Goal: Task Accomplishment & Management: Manage account settings

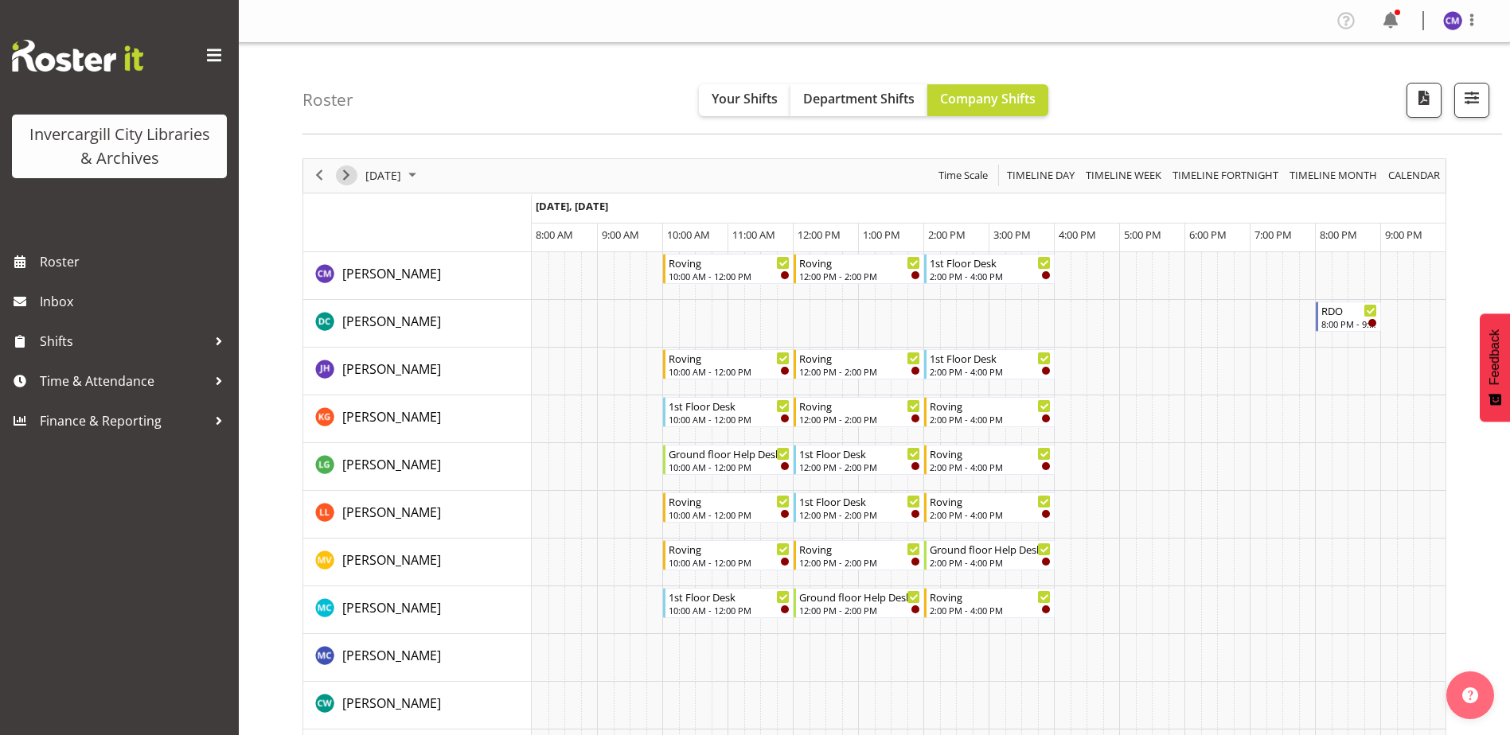
click at [344, 180] on span "Next" at bounding box center [346, 176] width 19 height 20
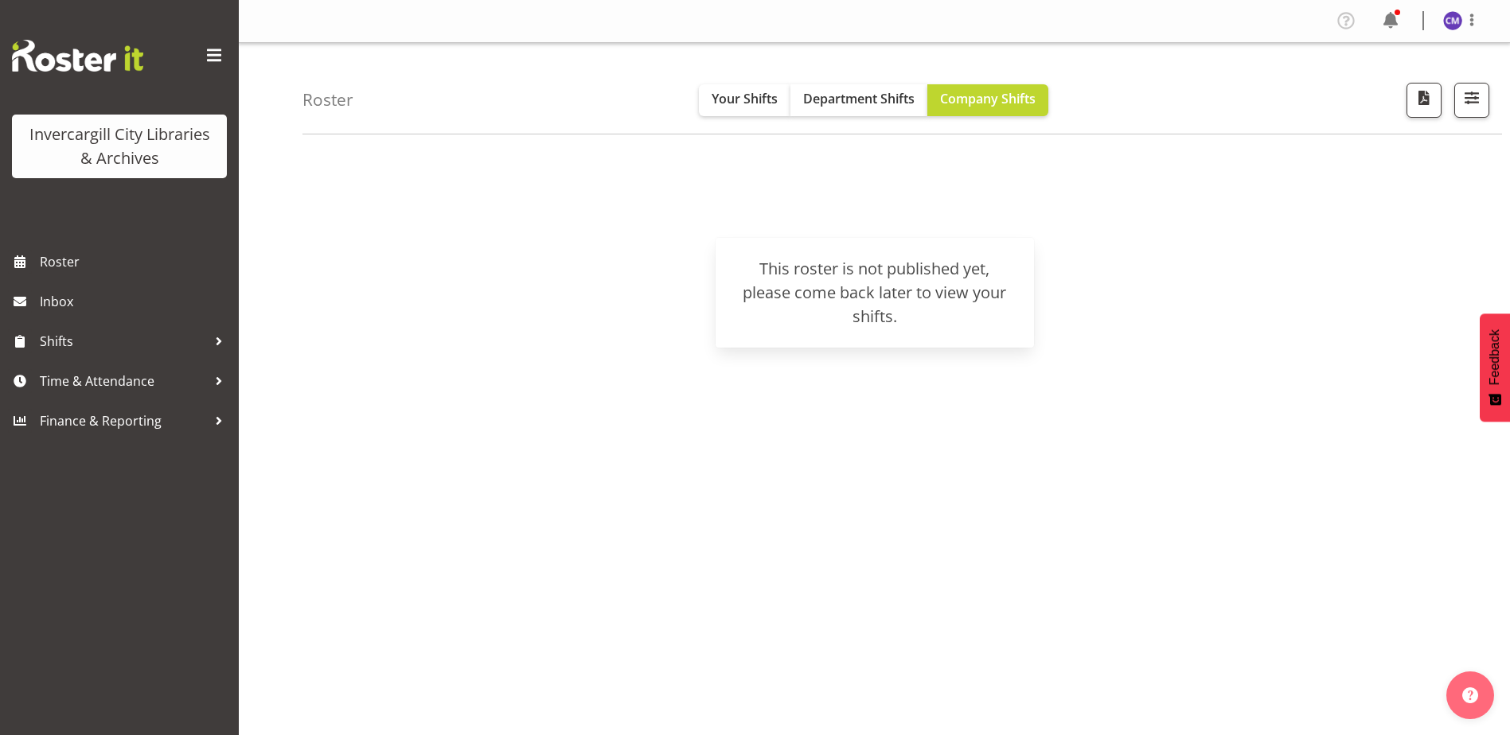
click at [1152, 488] on div "[DATE] [DATE] Timeline Day Timeline Week Timeline Fortnight Timeline Month cale…" at bounding box center [905, 464] width 1207 height 637
click at [127, 379] on span "Time & Attendance" at bounding box center [123, 381] width 167 height 24
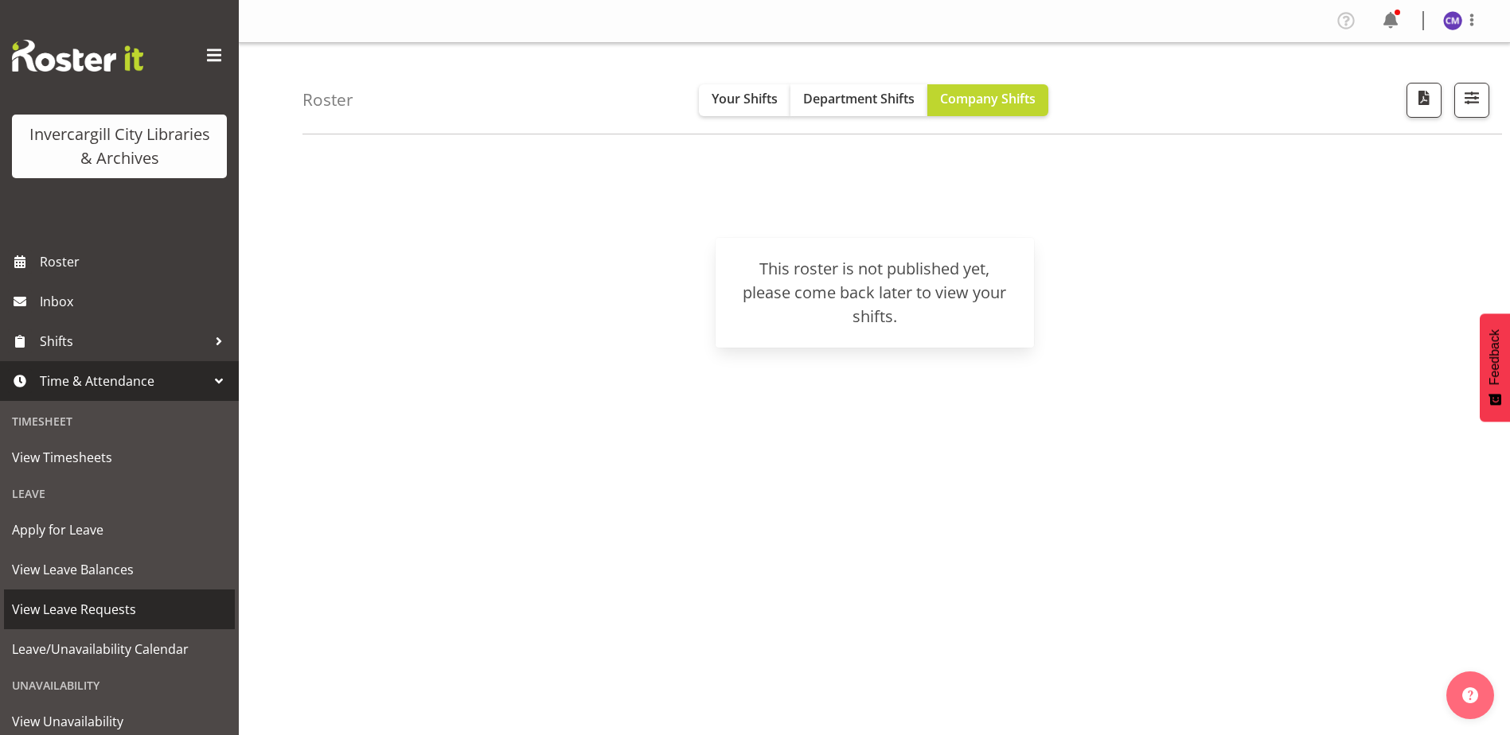
click at [113, 614] on span "View Leave Requests" at bounding box center [119, 610] width 215 height 24
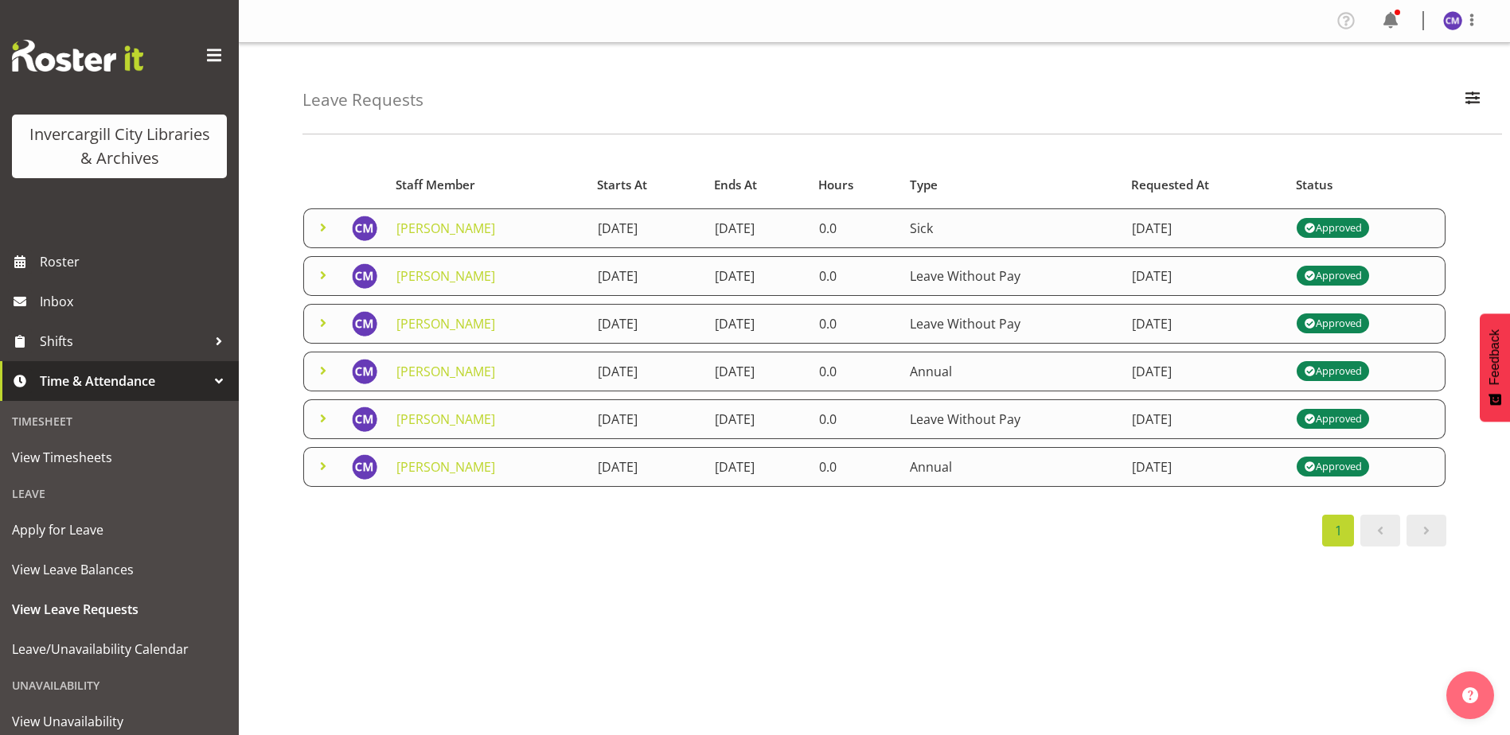
click at [1427, 530] on span at bounding box center [1426, 530] width 19 height 19
click at [1189, 579] on div "Starts At Type Requested At Status Staff Member Starts At Ends At Hours Type Re…" at bounding box center [905, 464] width 1207 height 637
click at [90, 273] on span "Roster" at bounding box center [135, 262] width 191 height 24
